Goal: Task Accomplishment & Management: Use online tool/utility

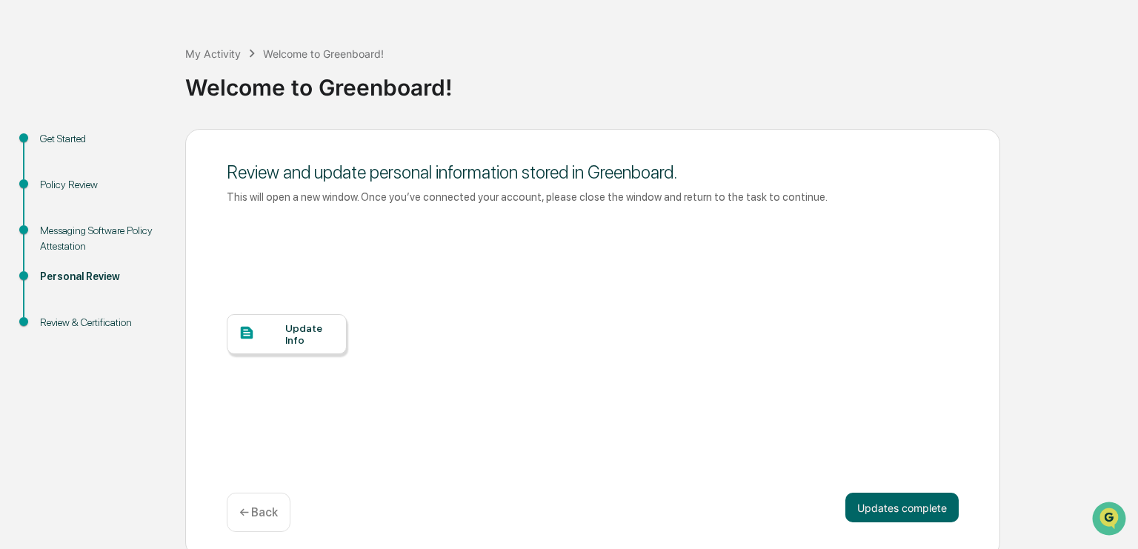
click at [117, 43] on div "My Activity Welcome to Greenboard! Welcome to Greenboard! Get Started Policy Re…" at bounding box center [569, 290] width 1138 height 534
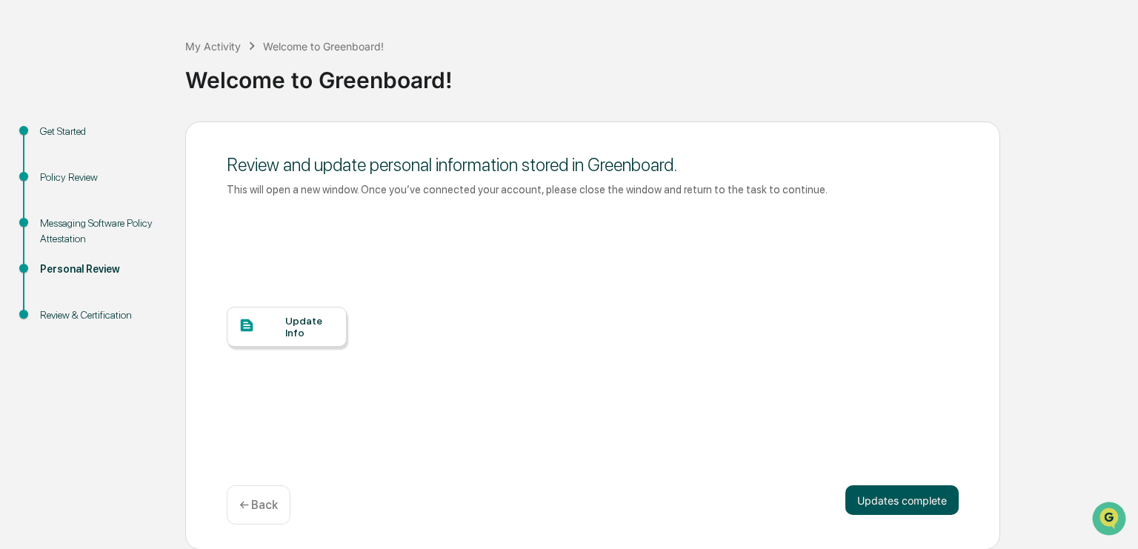
click at [897, 502] on button "Updates complete" at bounding box center [902, 500] width 113 height 30
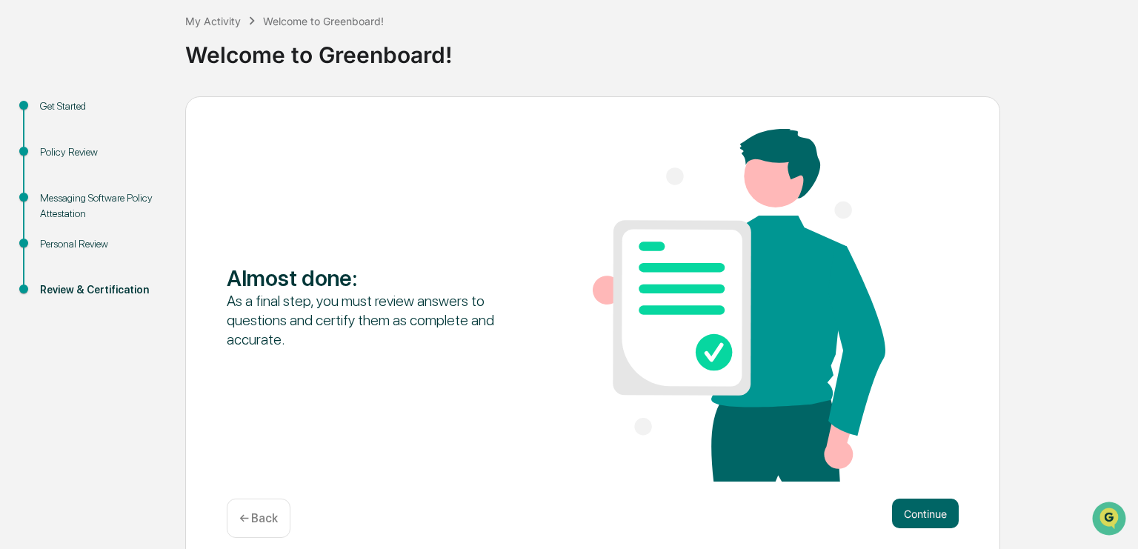
scroll to position [94, 0]
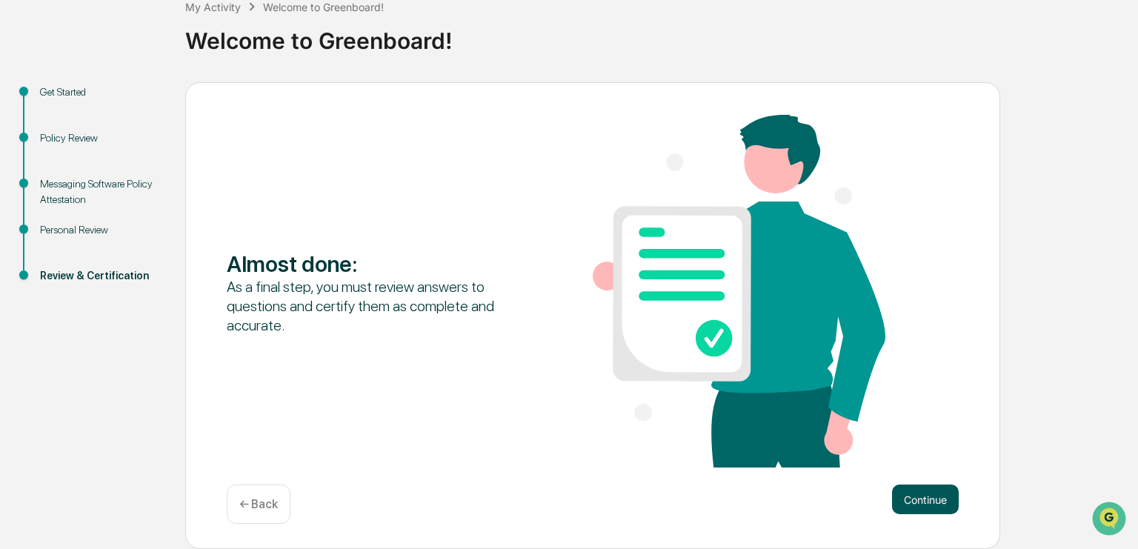
click at [937, 503] on button "Continue" at bounding box center [925, 500] width 67 height 30
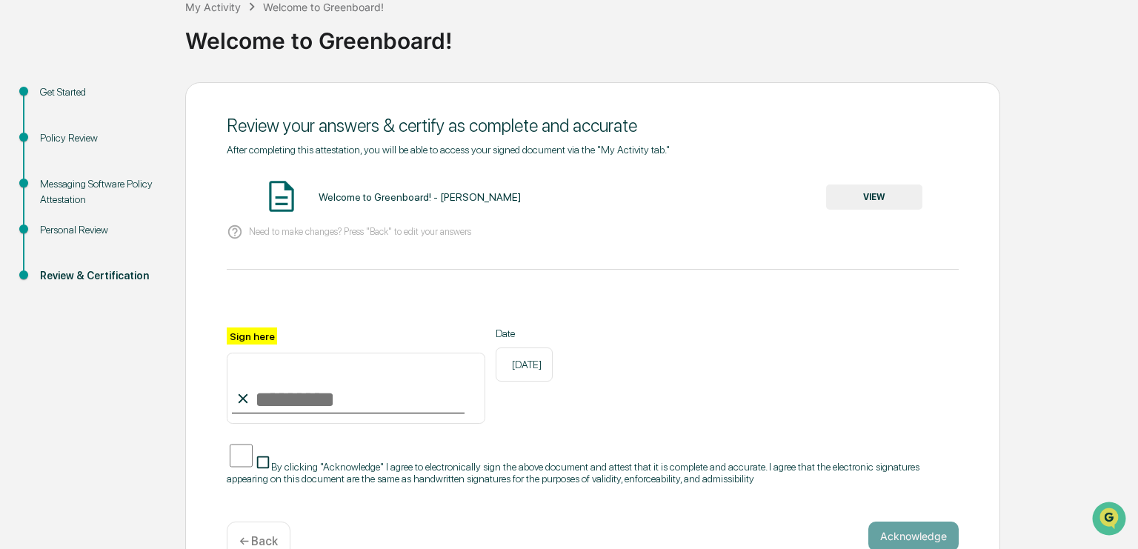
click at [891, 190] on button "VIEW" at bounding box center [874, 197] width 96 height 25
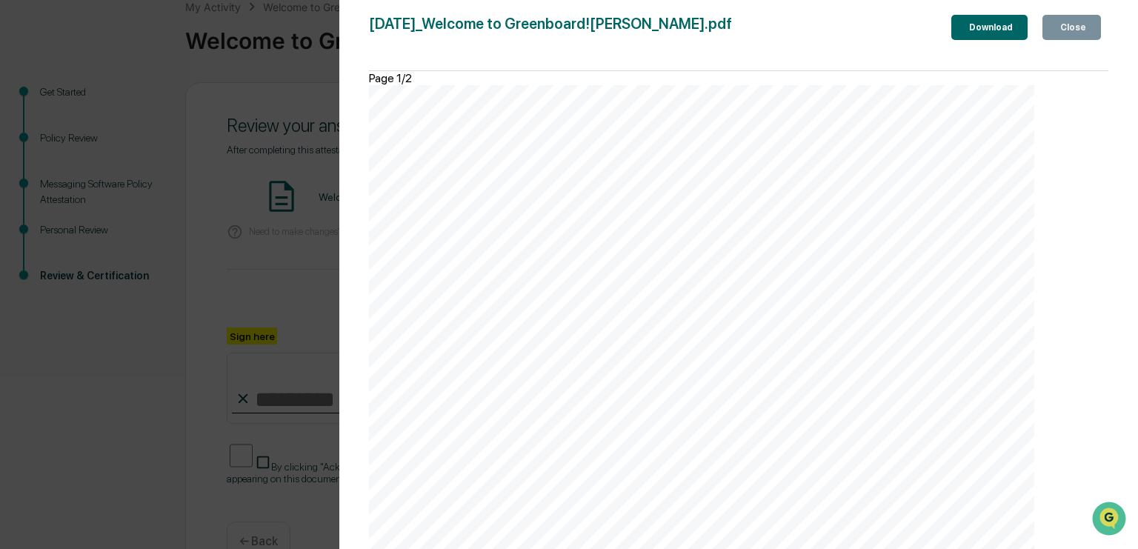
click at [1084, 27] on div "Close" at bounding box center [1072, 27] width 29 height 10
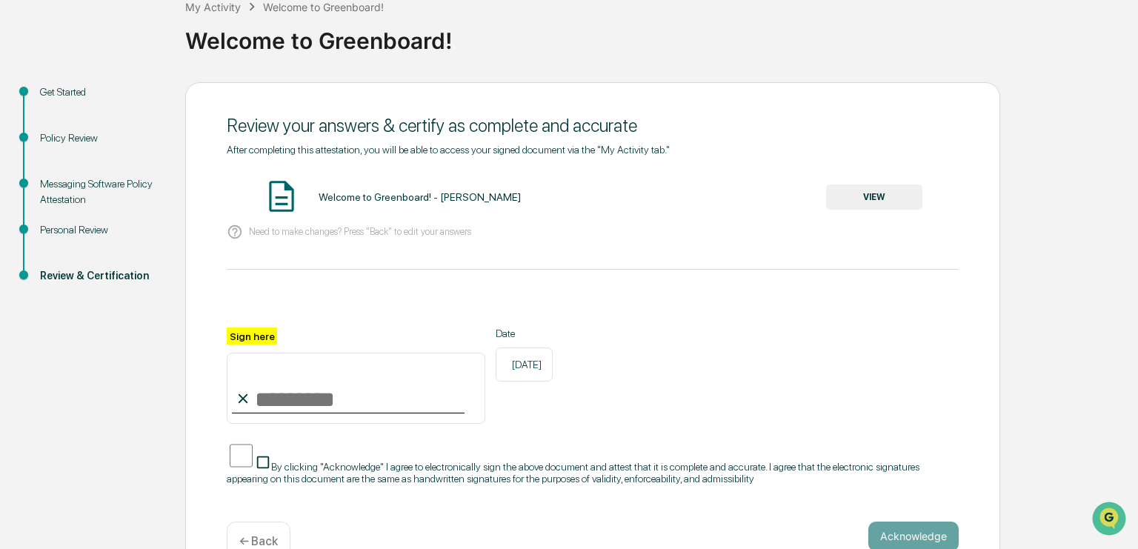
click at [280, 387] on input "Sign here" at bounding box center [356, 388] width 259 height 71
type input "**********"
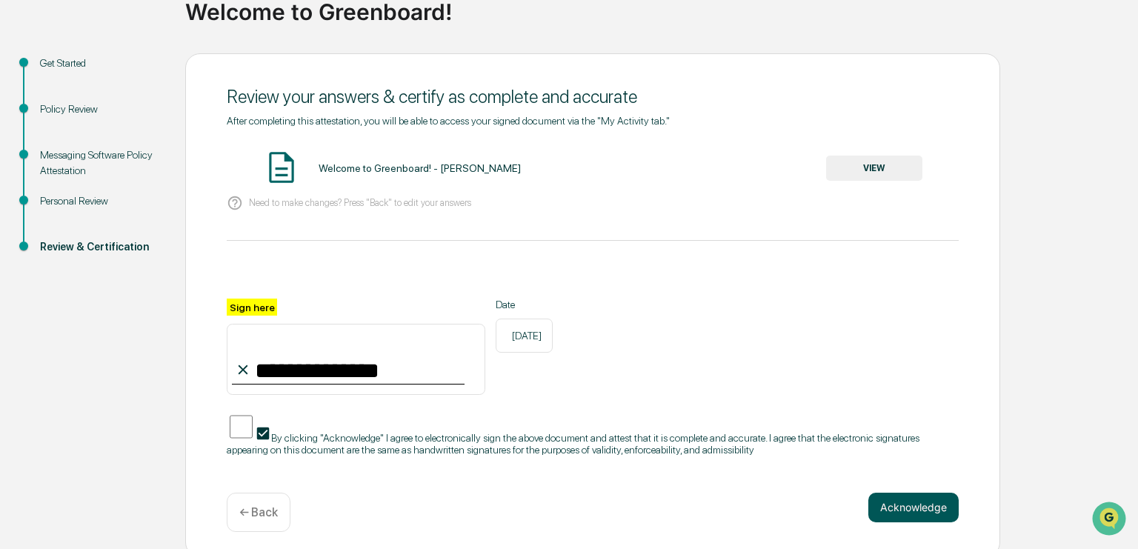
click at [927, 500] on button "Acknowledge" at bounding box center [914, 508] width 90 height 30
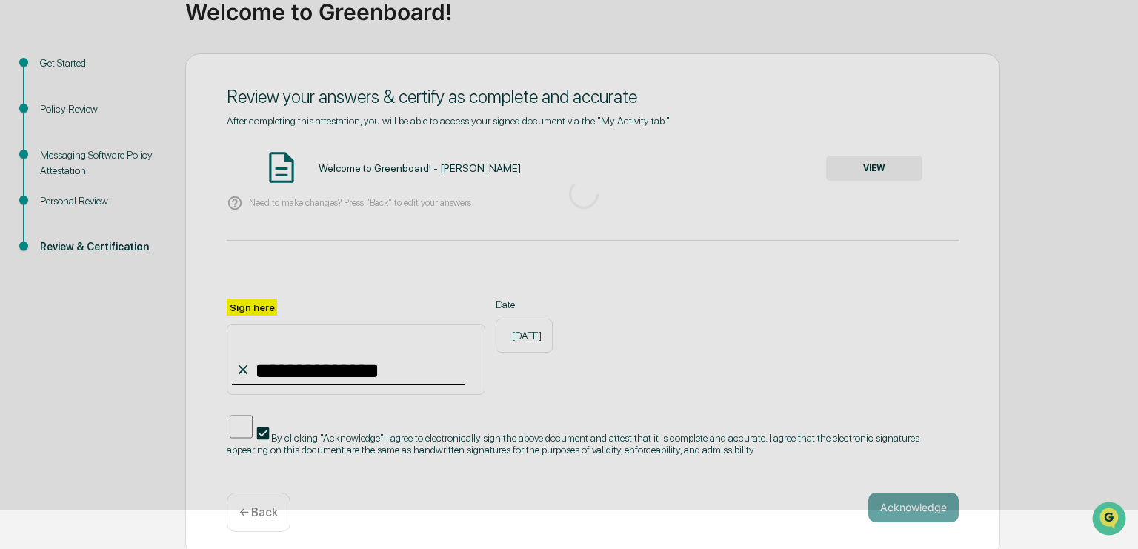
scroll to position [47, 0]
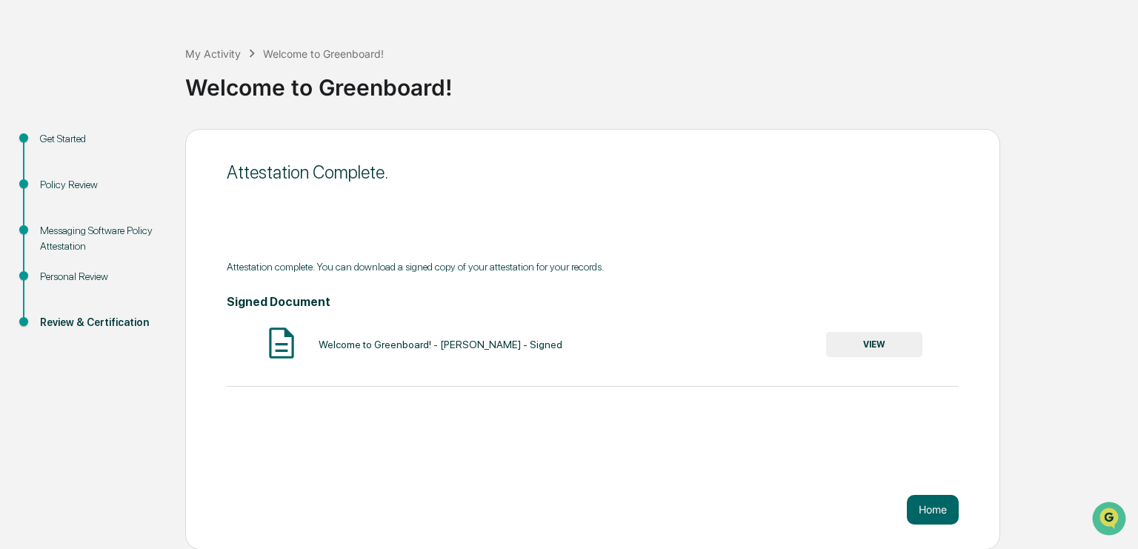
click at [876, 348] on button "VIEW" at bounding box center [874, 344] width 96 height 25
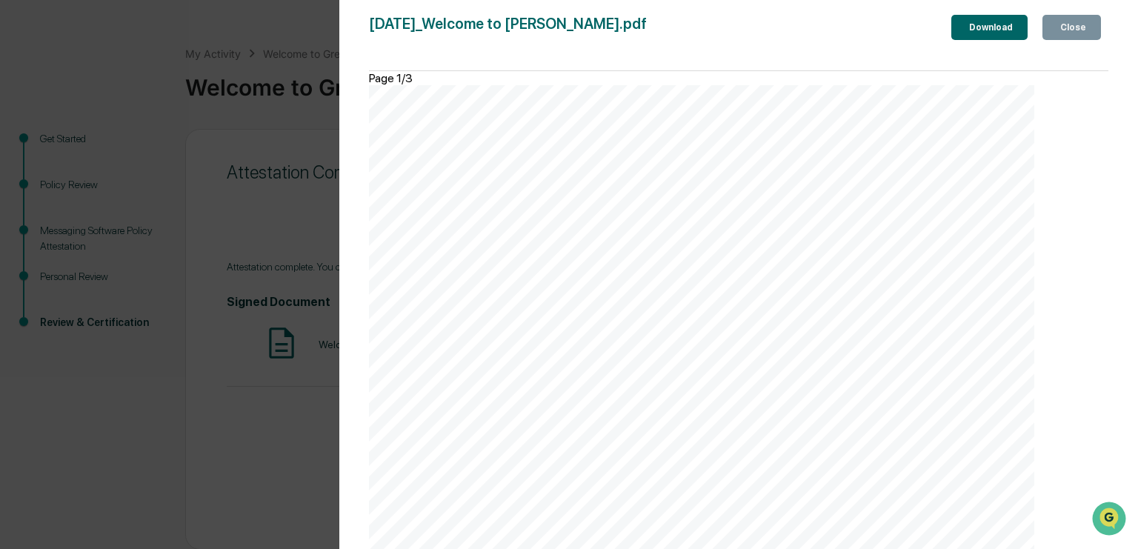
click at [967, 30] on div "Download" at bounding box center [990, 27] width 47 height 10
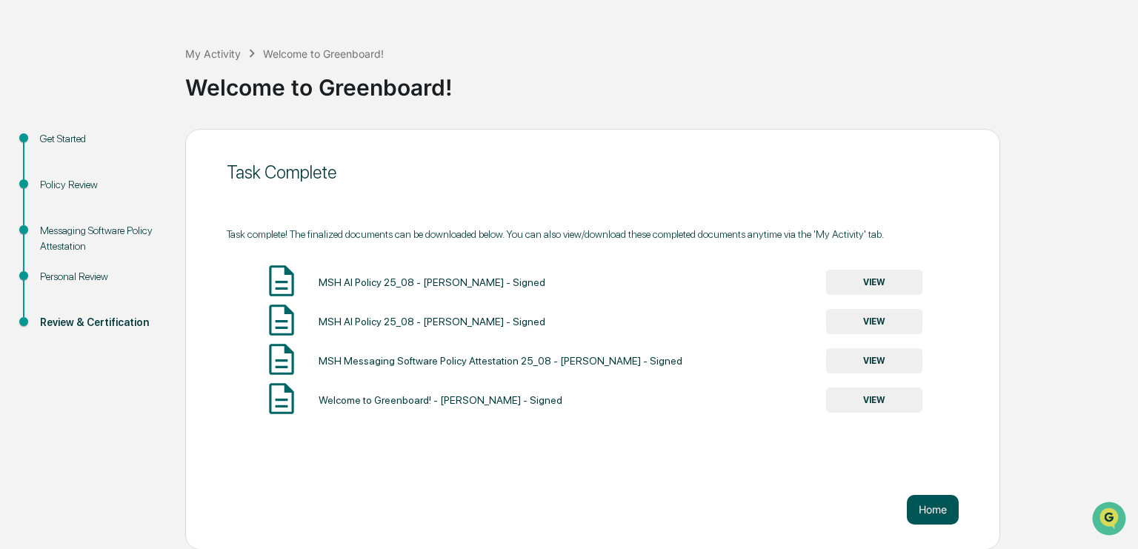
click at [935, 508] on button "Home" at bounding box center [933, 510] width 52 height 30
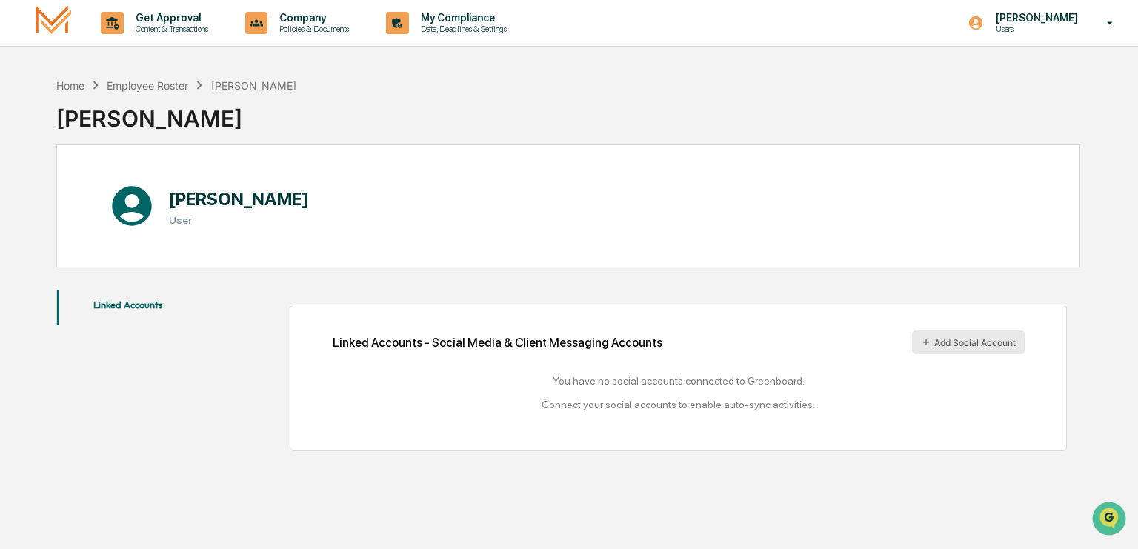
click at [1001, 345] on button "Add Social Account" at bounding box center [968, 343] width 113 height 24
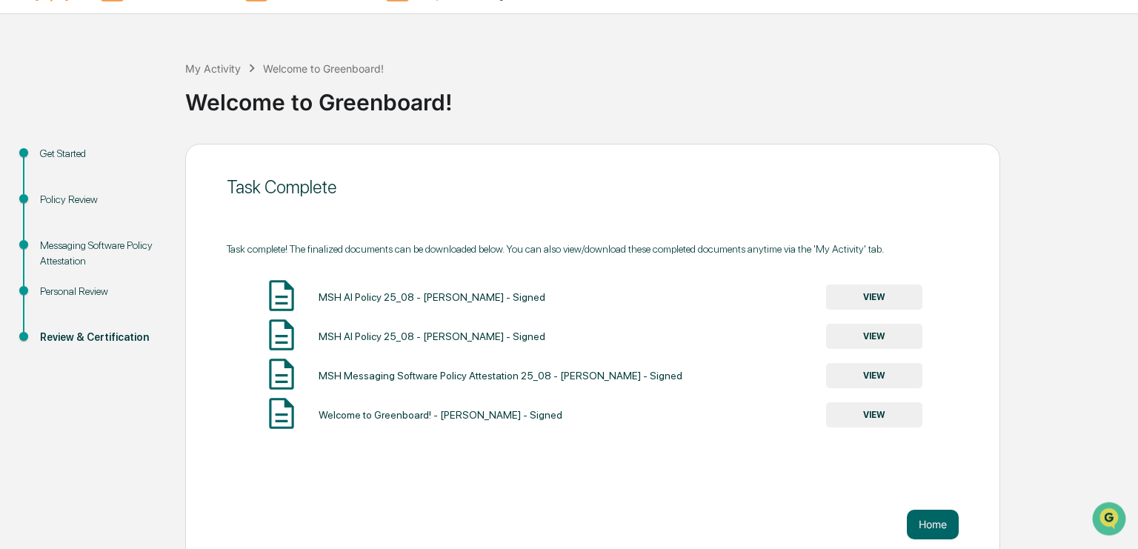
scroll to position [47, 0]
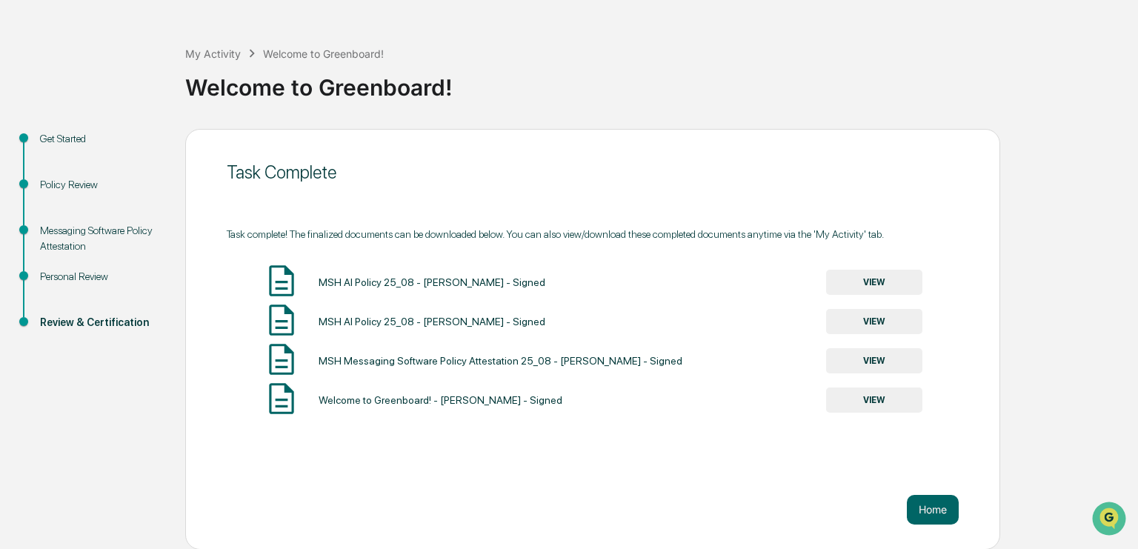
click at [799, 156] on div "Task Complete" at bounding box center [593, 172] width 732 height 36
click at [903, 168] on div "Task Complete" at bounding box center [593, 172] width 732 height 21
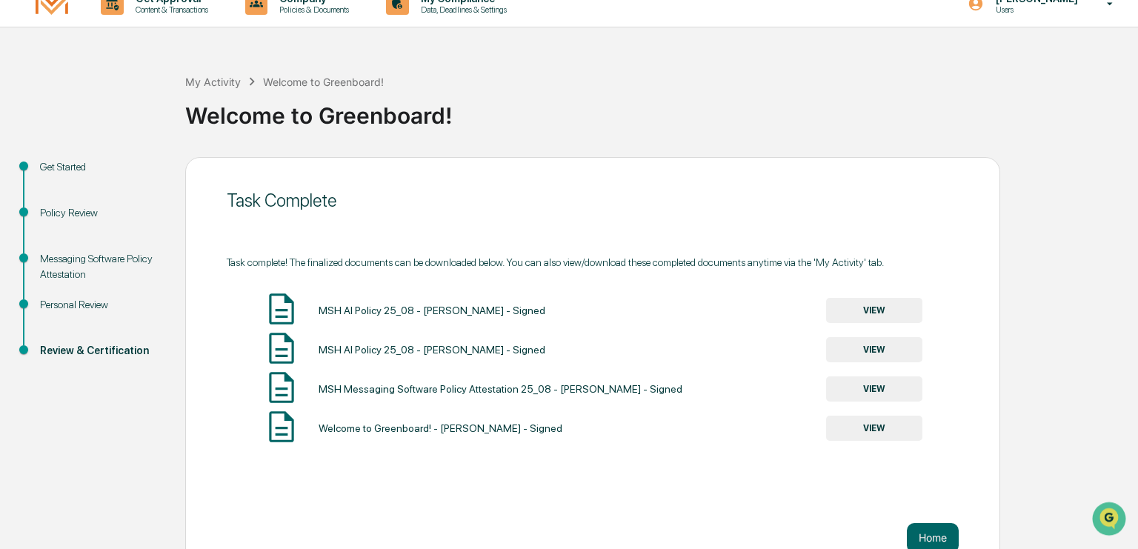
scroll to position [0, 0]
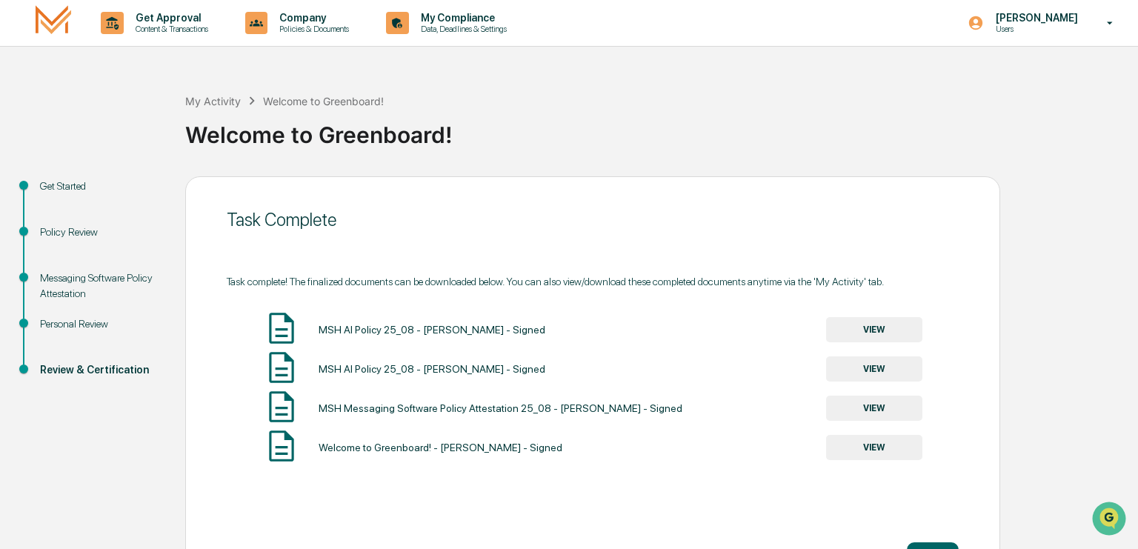
click at [885, 328] on button "VIEW" at bounding box center [874, 329] width 96 height 25
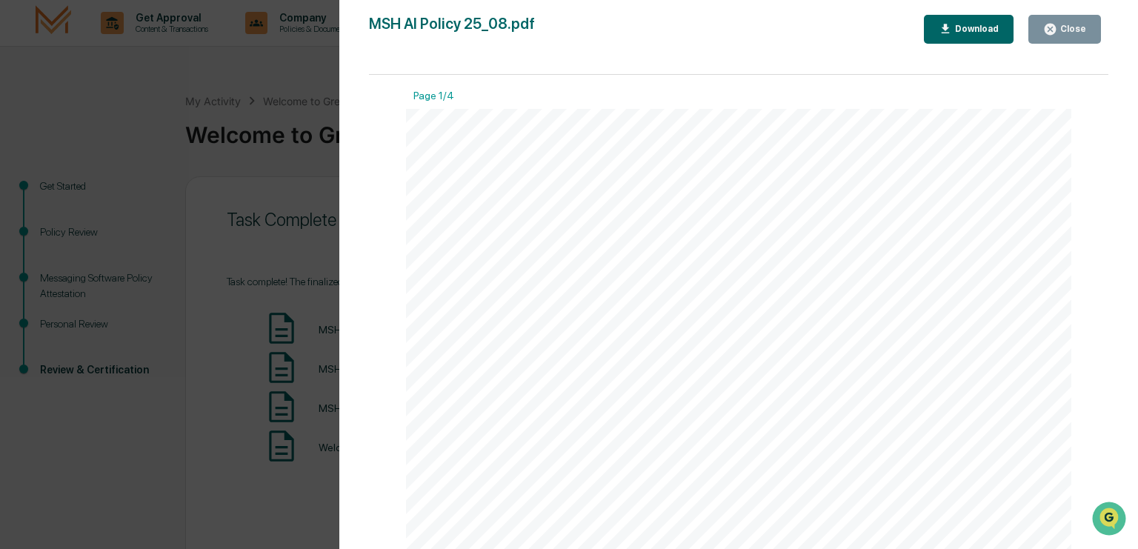
click at [977, 34] on div "Download" at bounding box center [975, 29] width 47 height 10
click at [1056, 30] on icon "button" at bounding box center [1050, 29] width 11 height 11
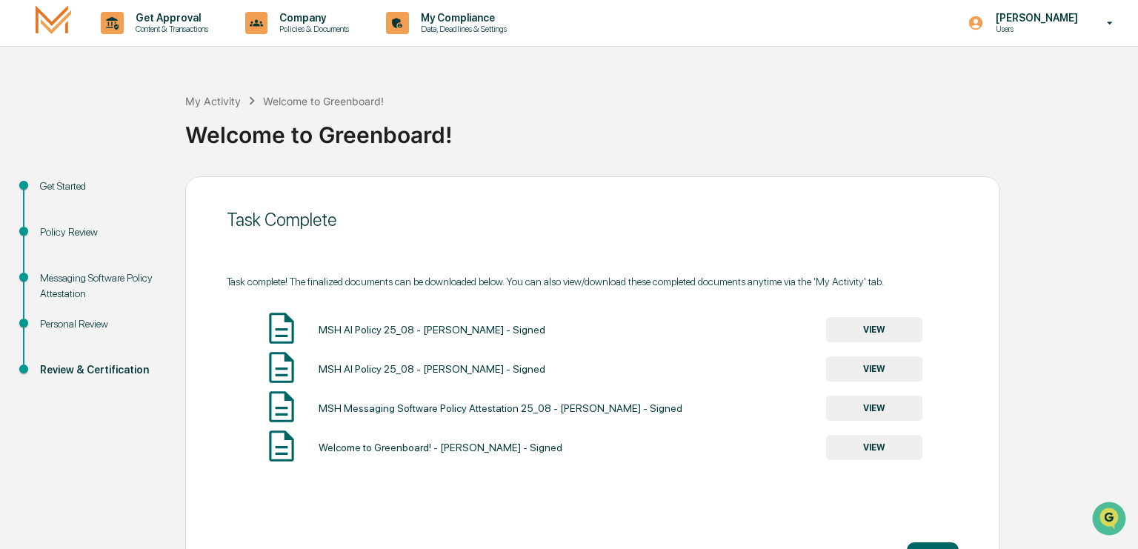
click at [881, 363] on button "VIEW" at bounding box center [874, 369] width 96 height 25
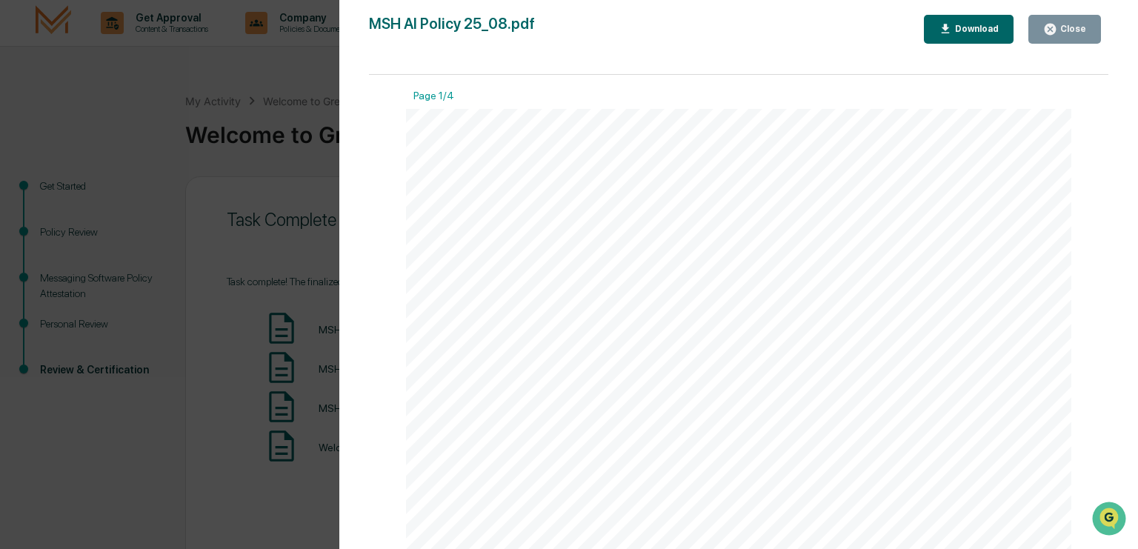
click at [961, 26] on div "Download" at bounding box center [975, 29] width 47 height 10
click at [1055, 31] on icon "button" at bounding box center [1051, 29] width 14 height 14
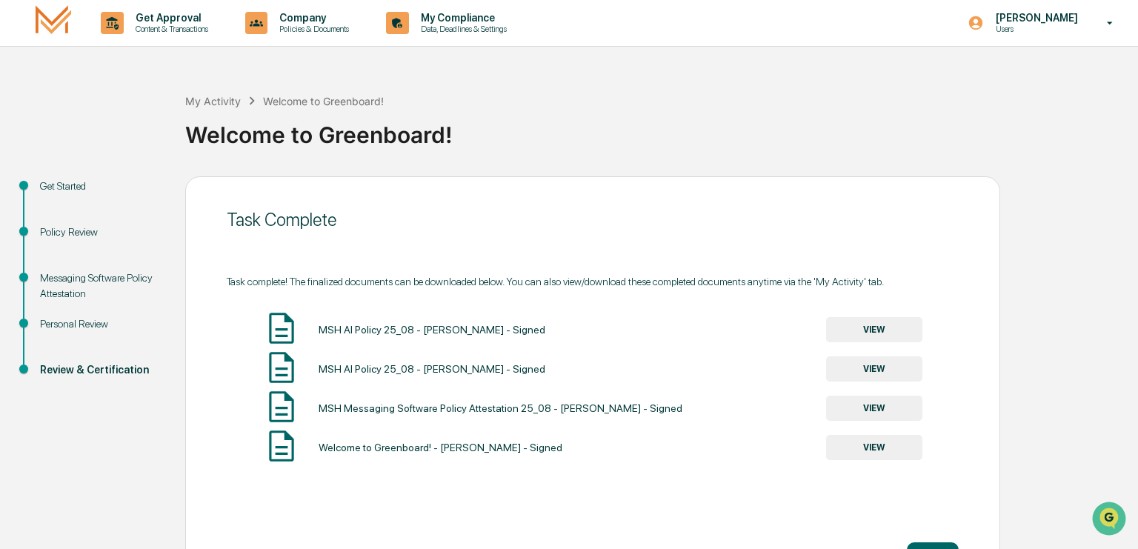
click at [894, 411] on button "VIEW" at bounding box center [874, 408] width 96 height 25
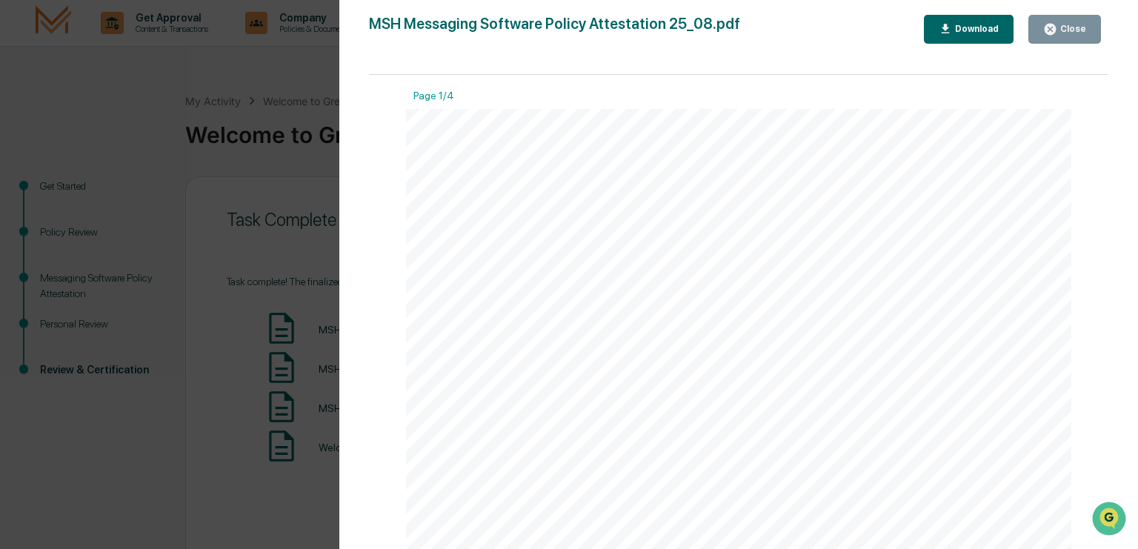
click at [977, 26] on div "Download" at bounding box center [975, 29] width 47 height 10
click at [1072, 32] on div "Close" at bounding box center [1072, 29] width 29 height 10
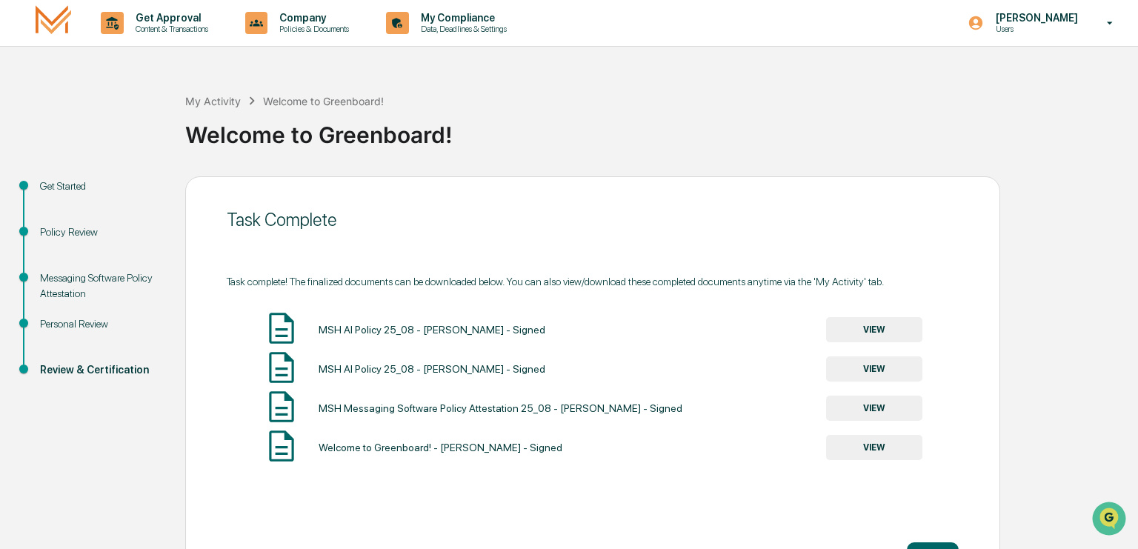
click at [906, 448] on button "VIEW" at bounding box center [874, 447] width 96 height 25
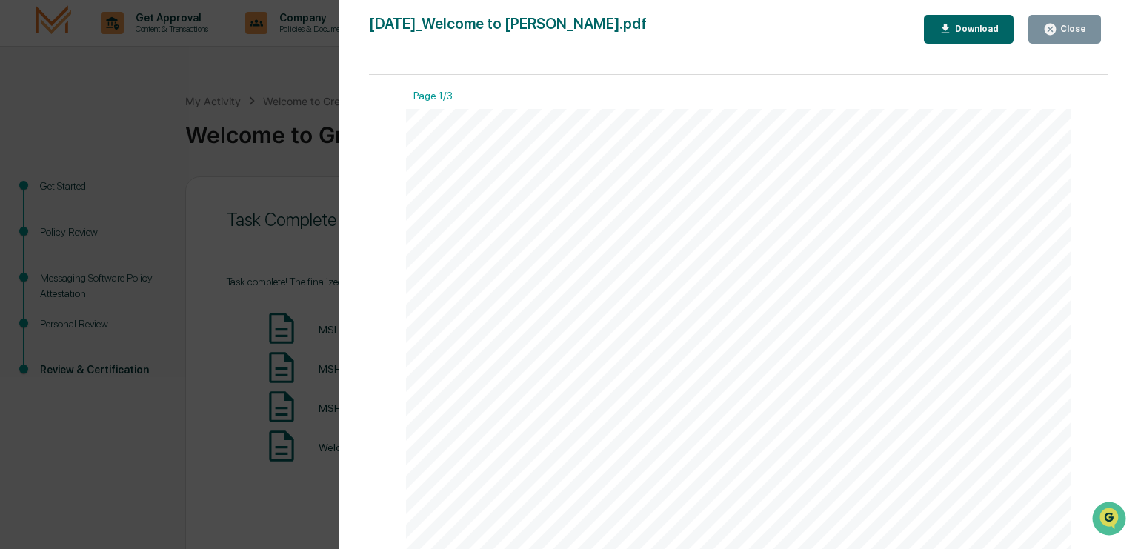
click at [971, 31] on div "Download" at bounding box center [975, 29] width 47 height 10
click at [1083, 32] on div "Close" at bounding box center [1072, 29] width 29 height 10
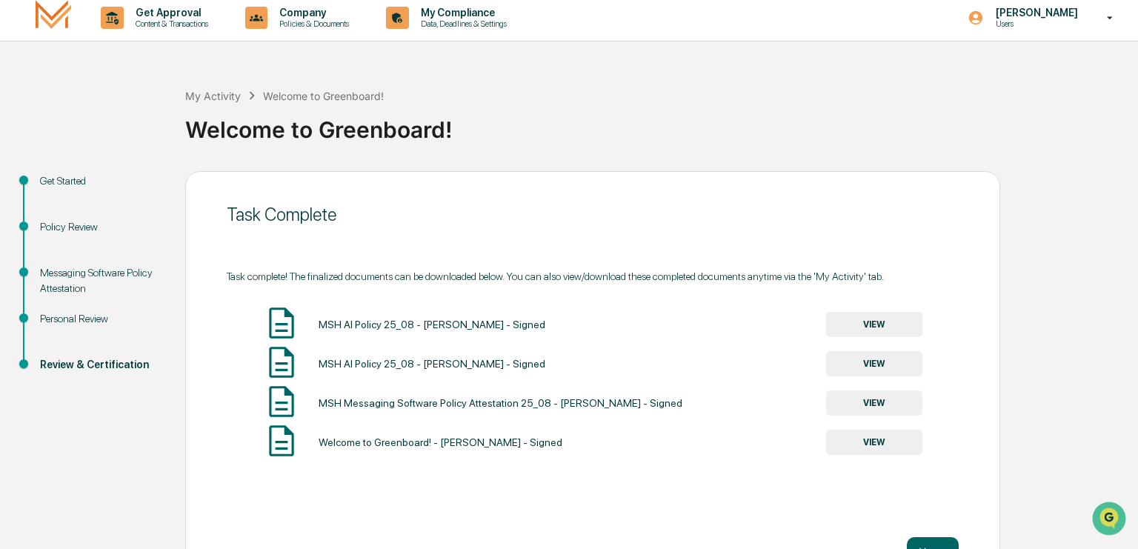
scroll to position [47, 0]
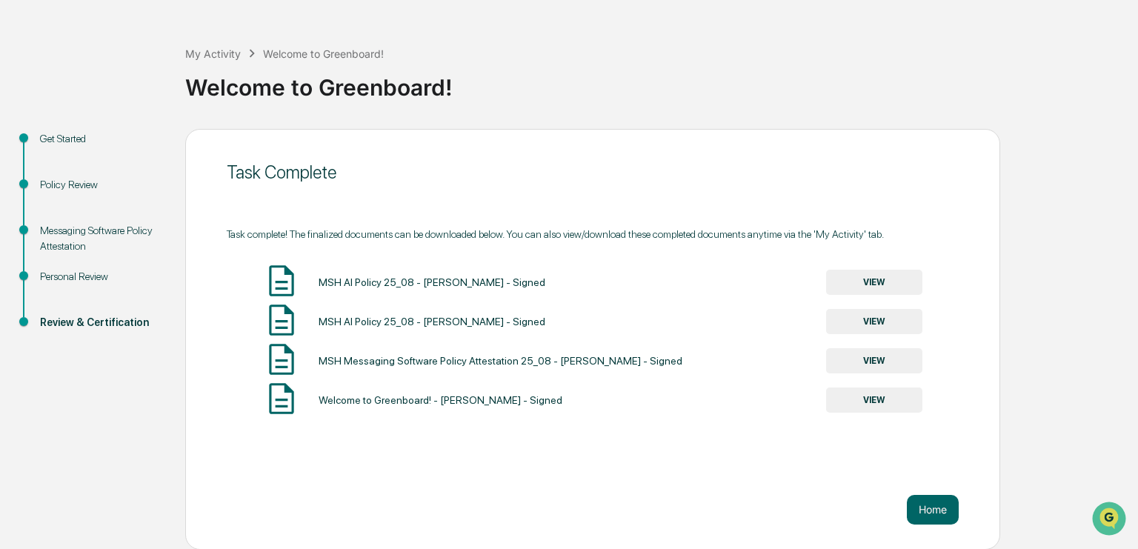
click at [876, 279] on button "VIEW" at bounding box center [874, 282] width 96 height 25
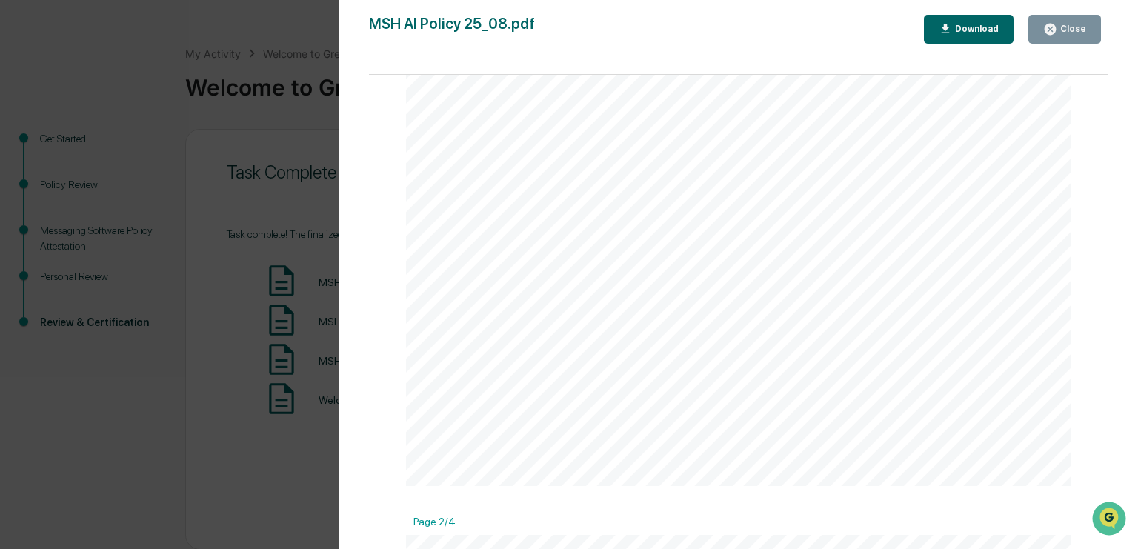
scroll to position [512, 0]
click at [1082, 32] on div "Close" at bounding box center [1072, 29] width 29 height 10
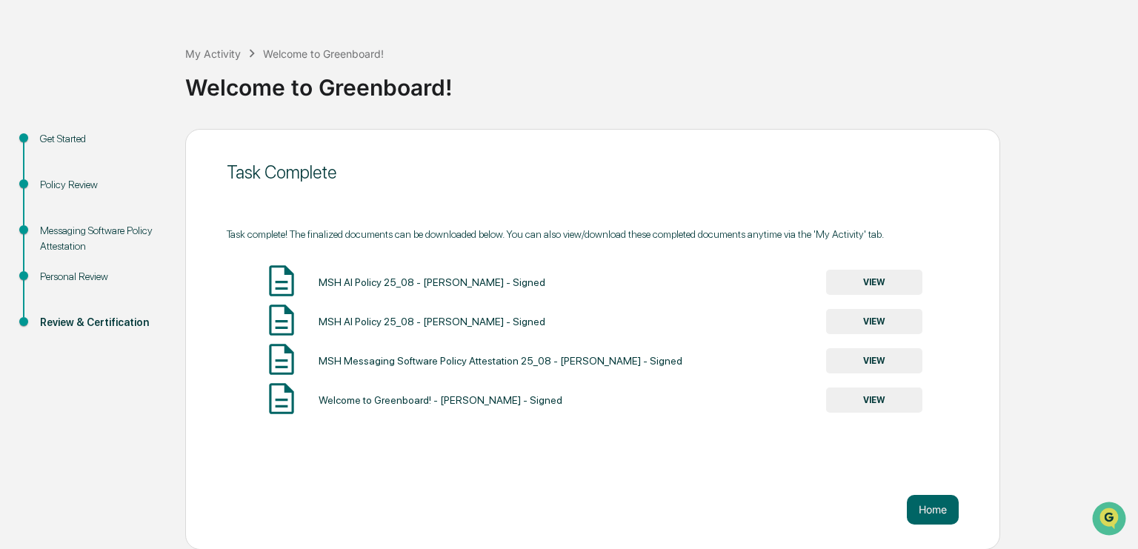
click at [891, 397] on button "VIEW" at bounding box center [874, 400] width 96 height 25
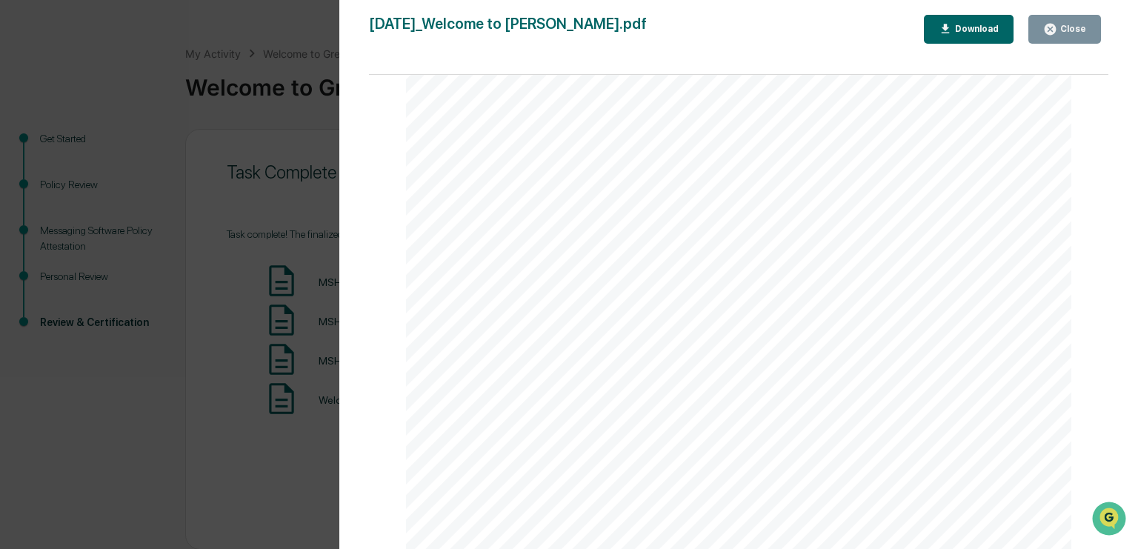
scroll to position [2218, 0]
click at [1066, 28] on div "Close" at bounding box center [1072, 29] width 29 height 10
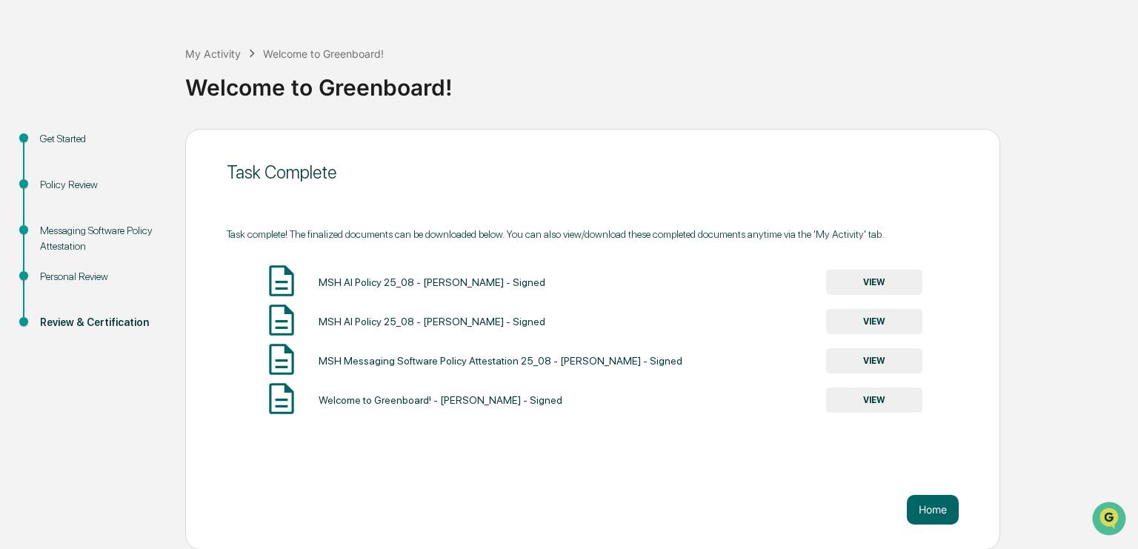
click at [51, 138] on div "Get Started" at bounding box center [101, 139] width 122 height 16
click at [49, 135] on div "Get Started" at bounding box center [101, 139] width 122 height 16
click at [574, 208] on div "Task Complete Task complete! The finalized documents can be downloaded below. Y…" at bounding box center [592, 339] width 815 height 421
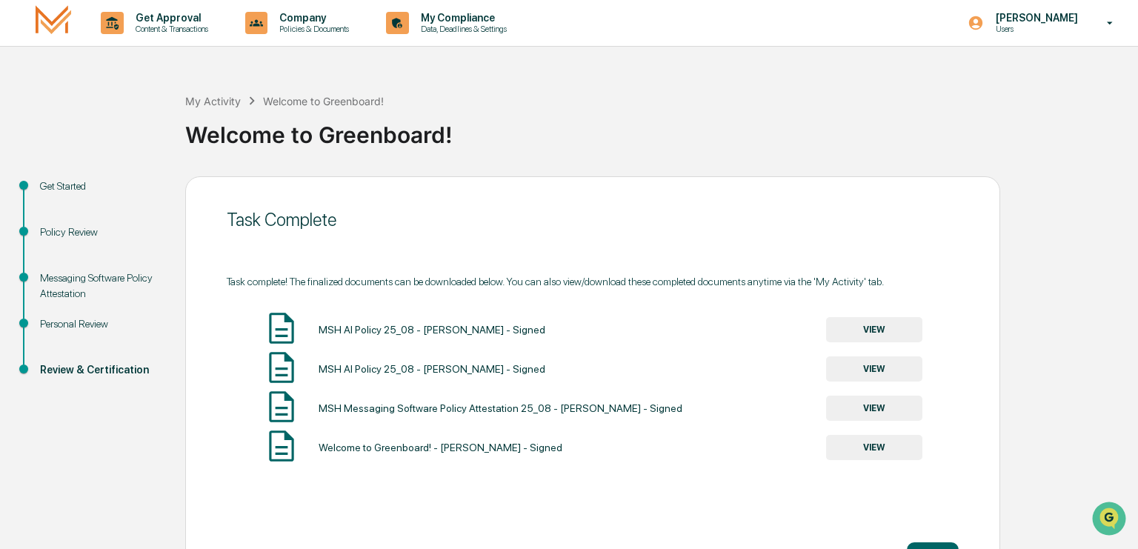
click at [44, 21] on img at bounding box center [54, 22] width 36 height 35
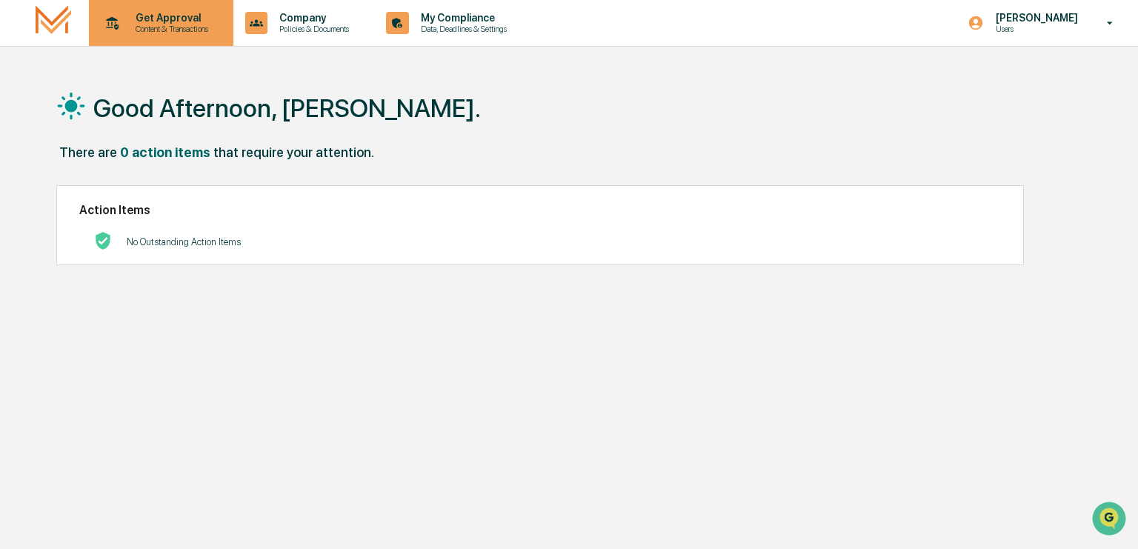
click at [182, 23] on p "Get Approval" at bounding box center [170, 18] width 92 height 12
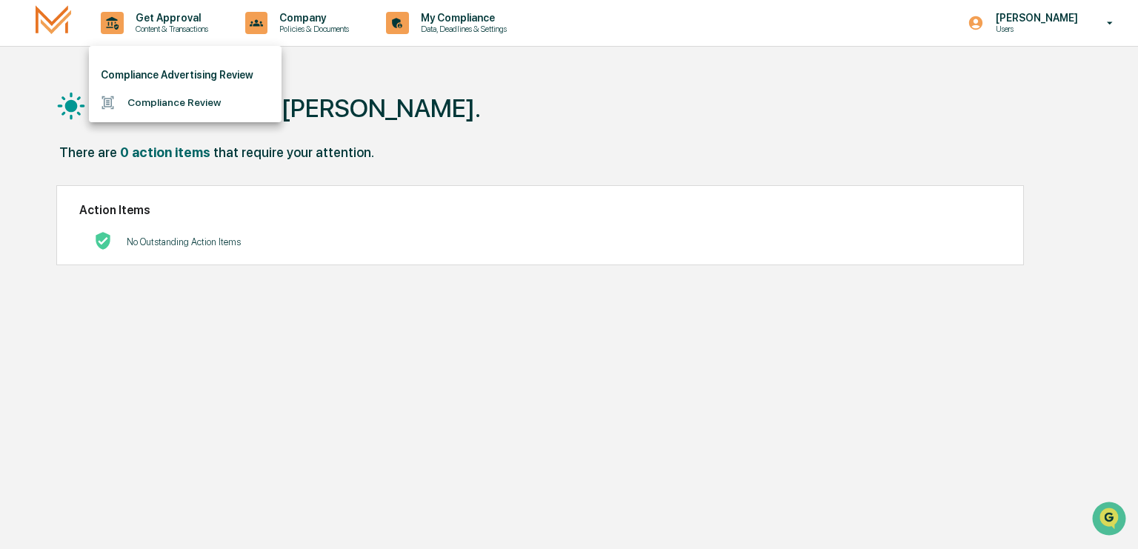
click at [203, 106] on li "Compliance Review" at bounding box center [185, 102] width 193 height 27
